Goal: Task Accomplishment & Management: Complete application form

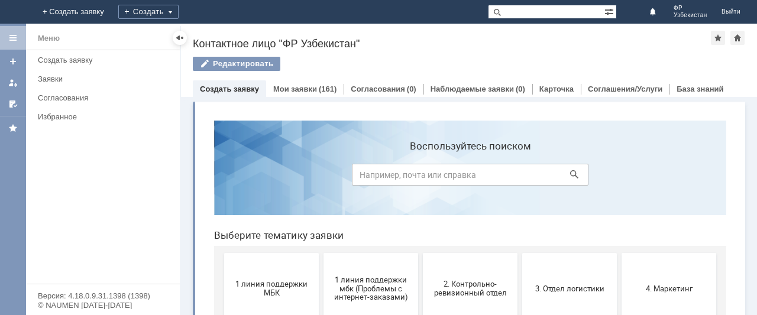
click at [179, 19] on div "Создать" at bounding box center [148, 12] width 60 height 24
click at [211, 35] on link "Заявка" at bounding box center [166, 35] width 90 height 14
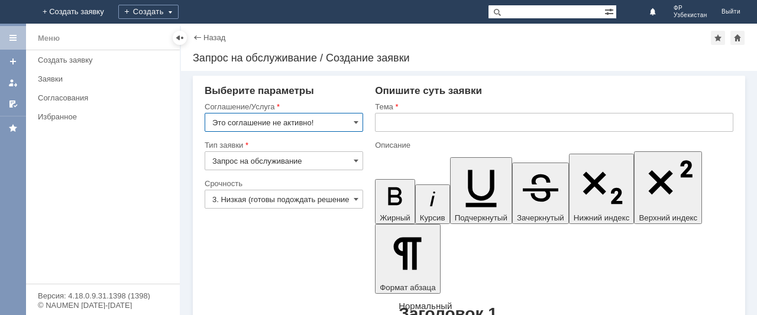
click at [270, 125] on input "Это соглашение не активно!" at bounding box center [284, 122] width 159 height 19
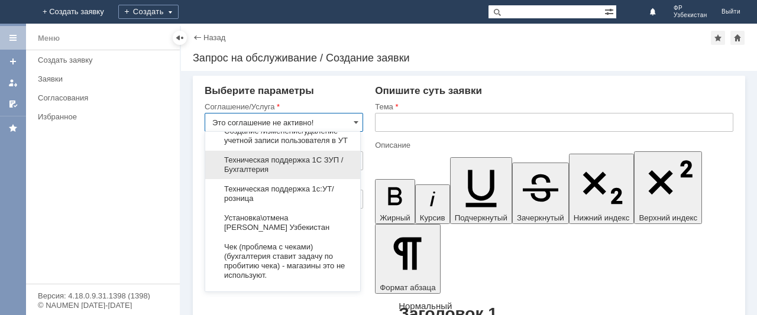
scroll to position [2465, 0]
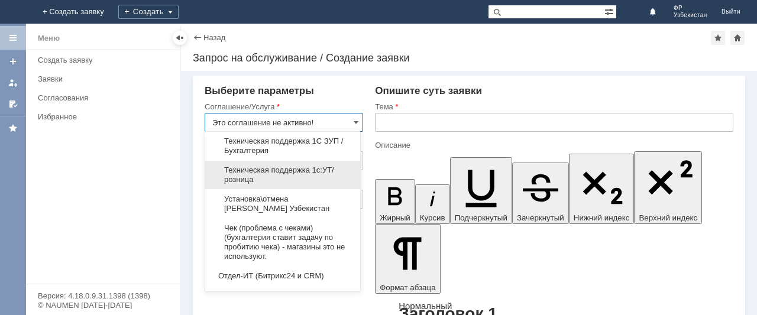
click at [259, 185] on span "Техническая поддержка 1с:УТ/розница" at bounding box center [282, 175] width 141 height 19
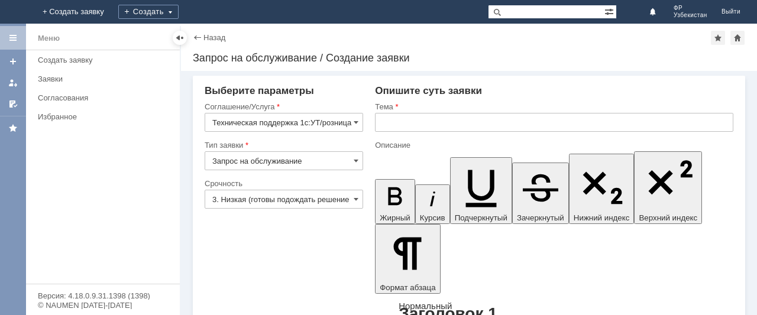
type input "Техническая поддержка 1с:УТ/розница"
click at [257, 204] on input "3. Низкая (готовы подождать решение)" at bounding box center [284, 199] width 159 height 19
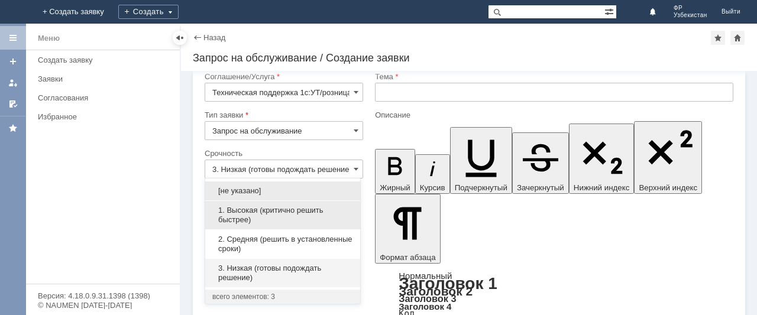
click at [255, 211] on span "1. Высокая (критично решить быстрее)" at bounding box center [282, 215] width 141 height 19
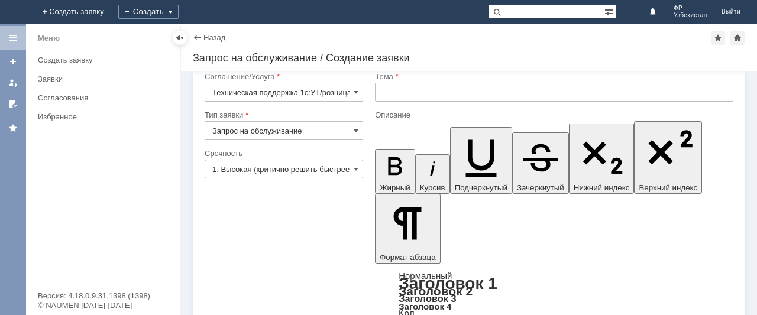
type input "1. Высокая (критично решить быстрее)"
click at [390, 96] on input "text" at bounding box center [554, 92] width 358 height 19
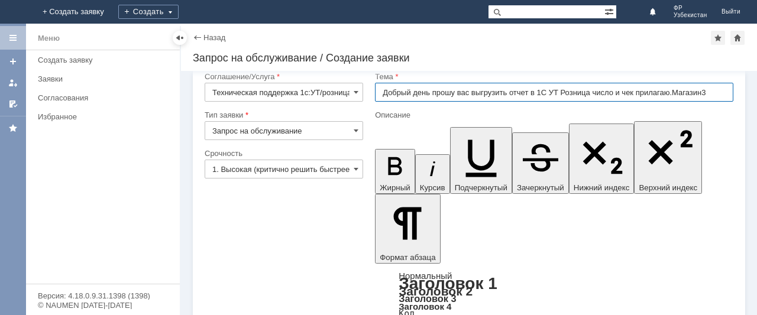
type input "Добрый день прошу вас выгрузить отчет в 1С УТ Розница число и чек прилагаю.Мага…"
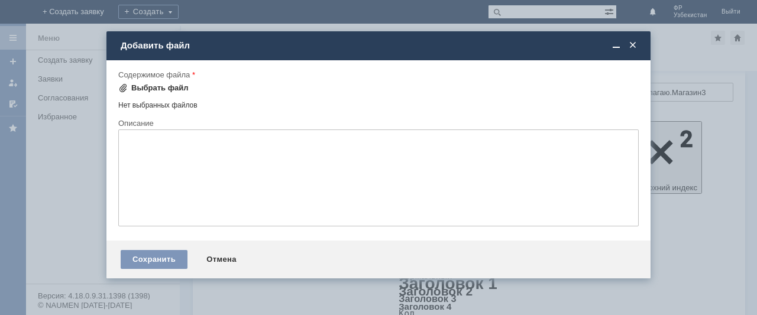
click at [139, 90] on div "Выбрать файл" at bounding box center [159, 87] width 57 height 9
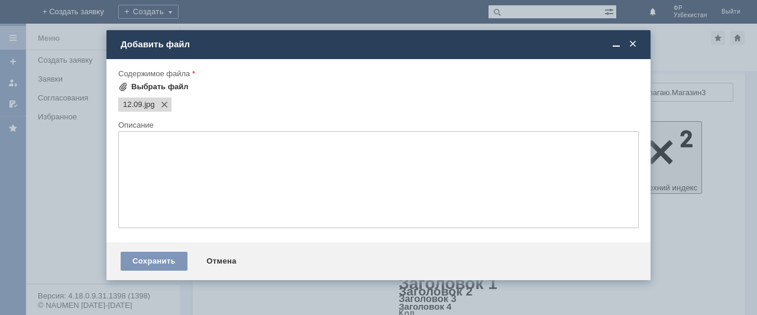
scroll to position [0, 0]
click at [163, 268] on div "Сохранить" at bounding box center [154, 261] width 67 height 19
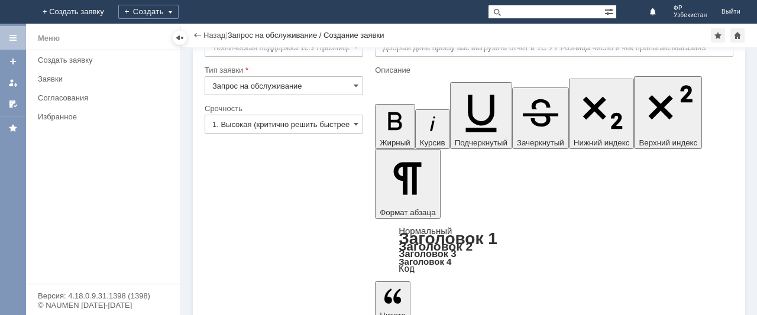
scroll to position [50, 0]
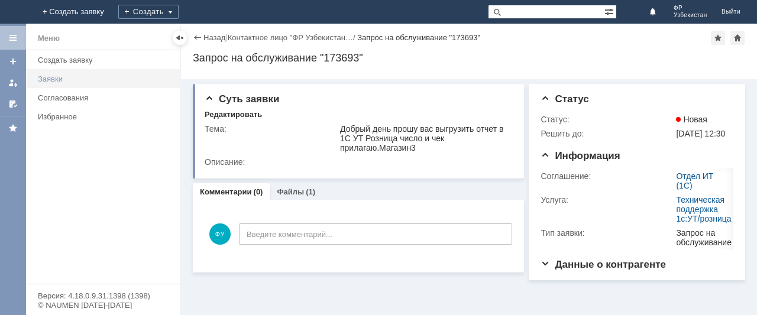
click at [75, 77] on div "Заявки" at bounding box center [105, 79] width 135 height 9
